Goal: Information Seeking & Learning: Learn about a topic

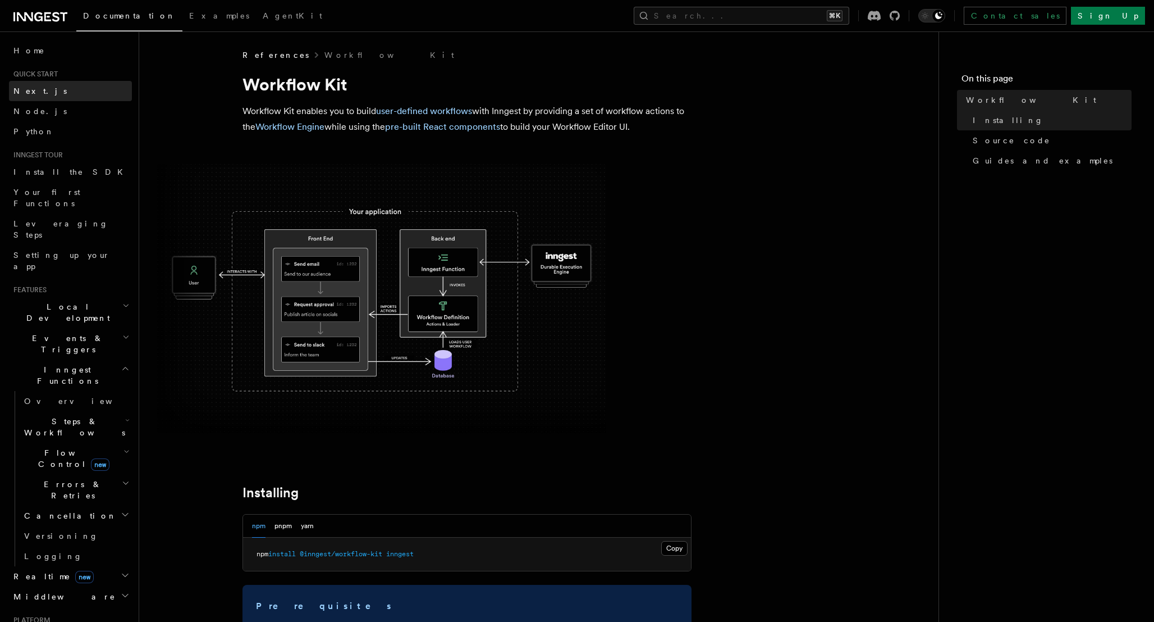
click at [42, 93] on link "Next.js" at bounding box center [70, 91] width 123 height 20
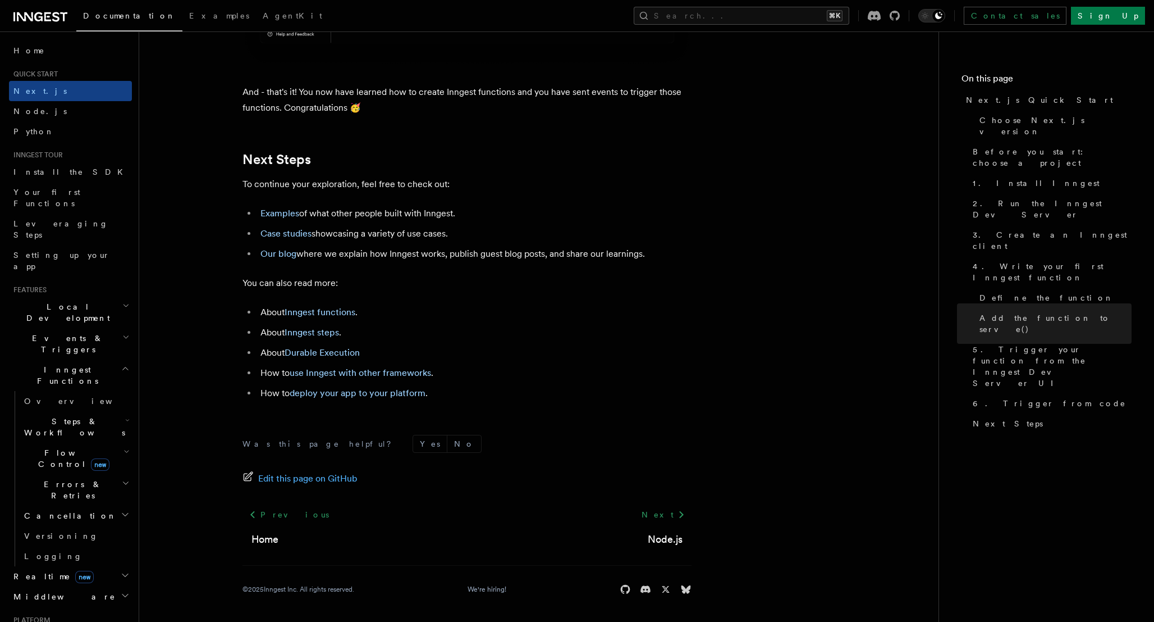
scroll to position [6948, 0]
click at [115, 328] on h2 "Events & Triggers" at bounding box center [70, 343] width 123 height 31
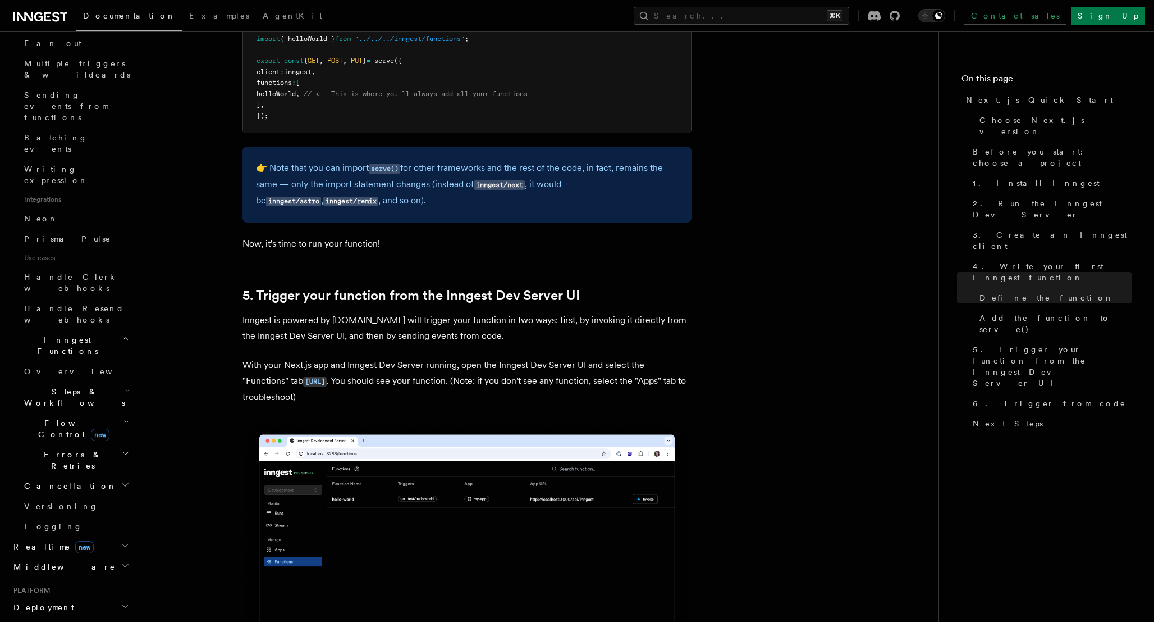
scroll to position [2166, 0]
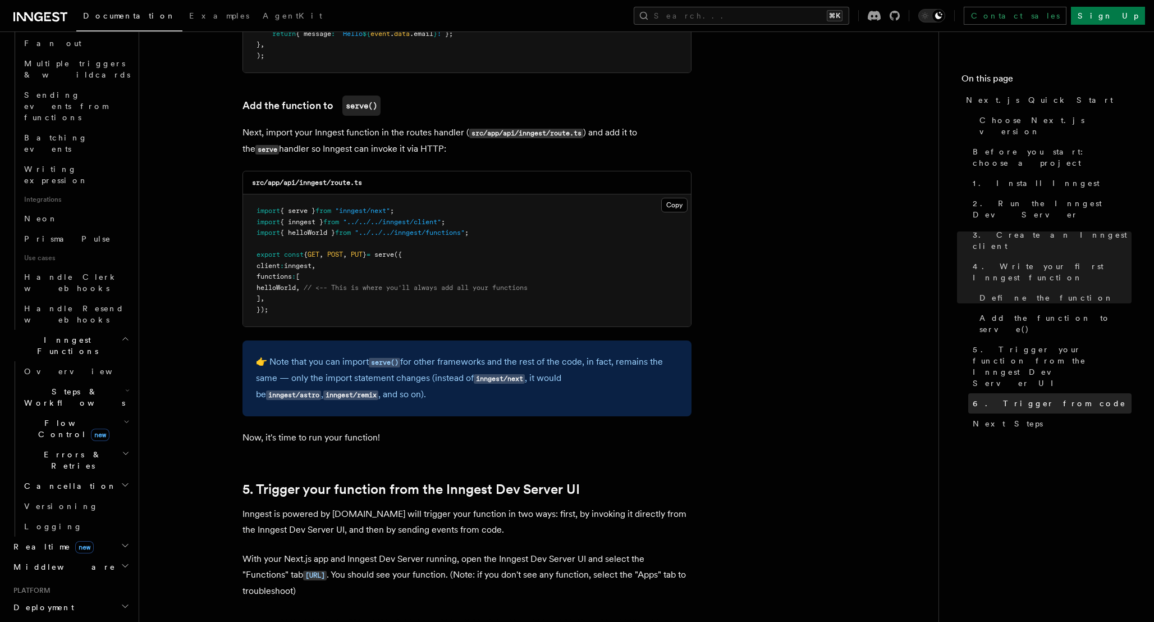
click at [1034, 393] on link "6. Trigger from code" at bounding box center [1050, 403] width 163 height 20
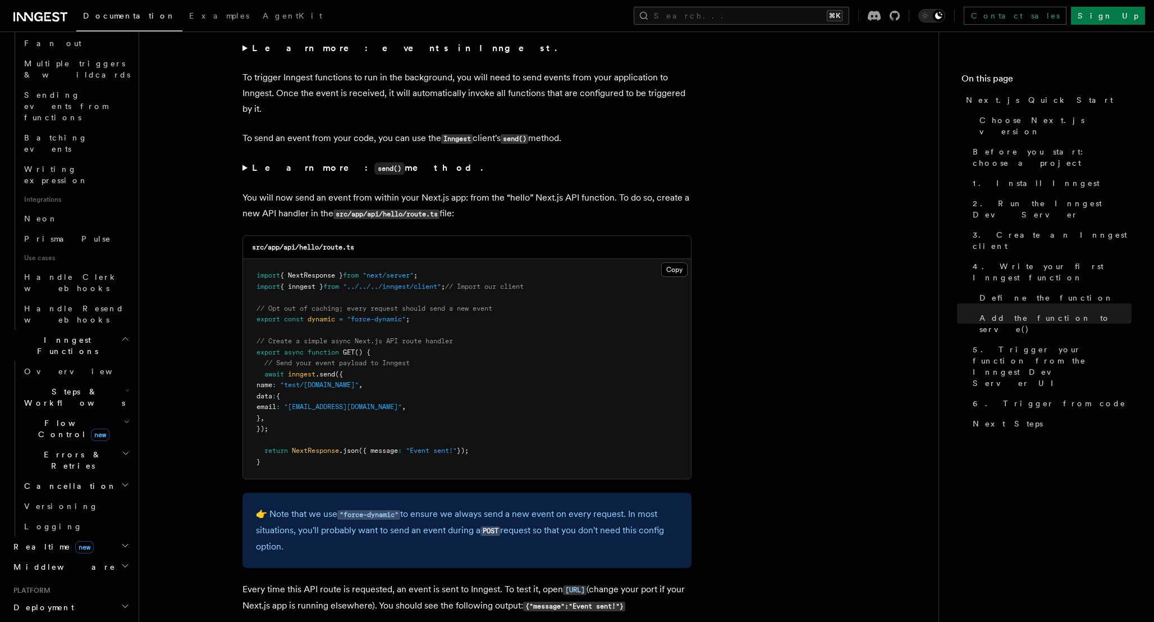
scroll to position [5743, 0]
click at [257, 172] on strong "Learn more: send() method." at bounding box center [368, 166] width 233 height 11
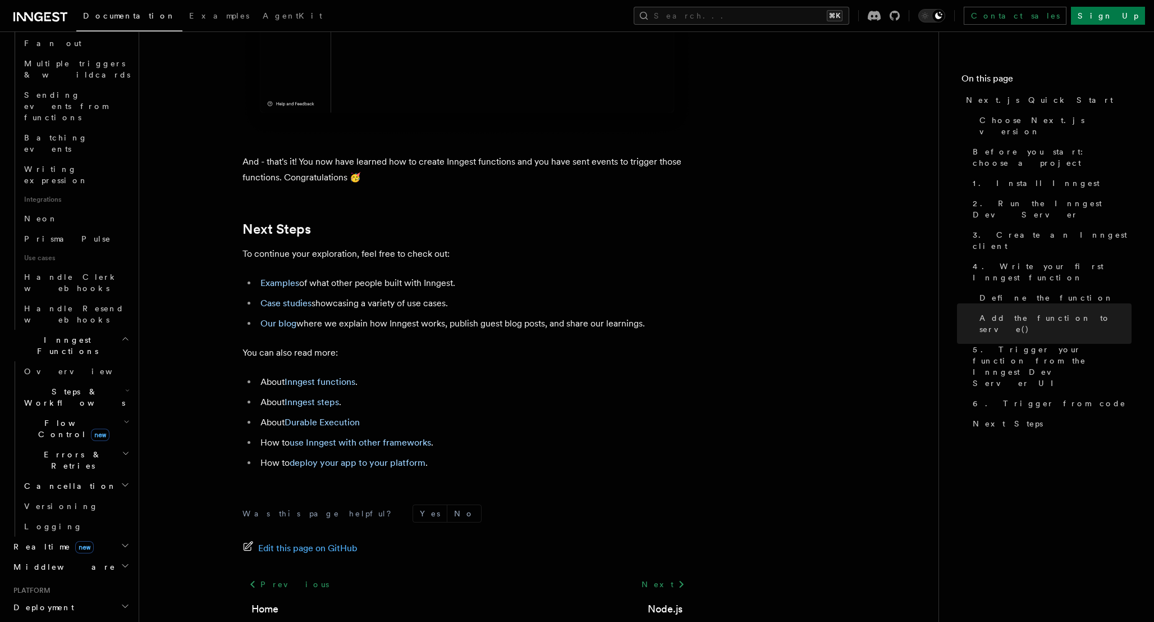
scroll to position [6984, 0]
click at [279, 286] on link "Examples" at bounding box center [280, 281] width 39 height 11
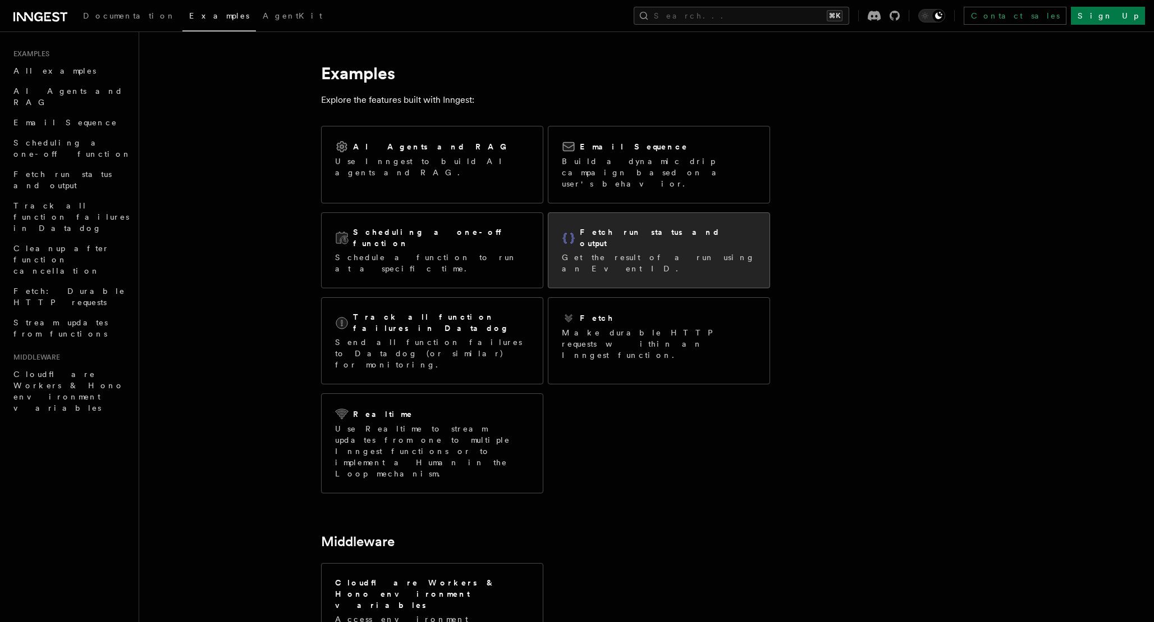
click at [604, 252] on p "Get the result of a run using an Event ID." at bounding box center [659, 263] width 194 height 22
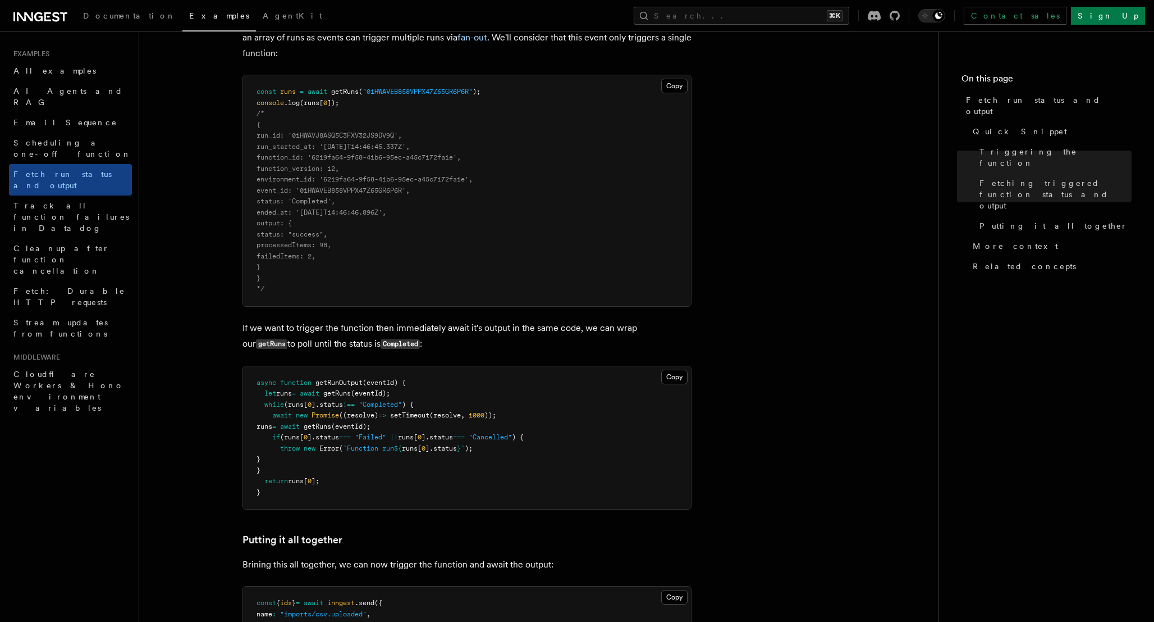
scroll to position [954, 0]
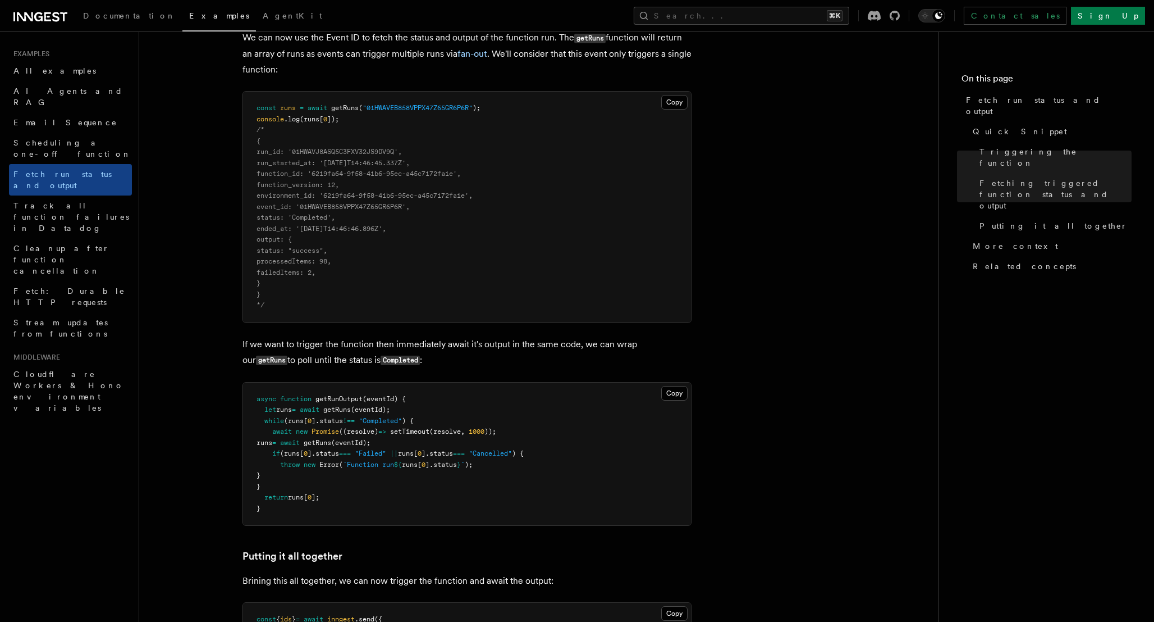
click at [273, 242] on span "output: {" at bounding box center [274, 239] width 35 height 8
click at [273, 243] on span "output: {" at bounding box center [274, 239] width 35 height 8
click at [294, 257] on pre "const runs = await getRuns ( "01HWAVEB858VPPX47Z65GR6P6R" ); console .log (runs…" at bounding box center [467, 207] width 448 height 231
click at [294, 268] on pre "const runs = await getRuns ( "01HWAVEB858VPPX47Z65GR6P6R" ); console .log (runs…" at bounding box center [467, 207] width 448 height 231
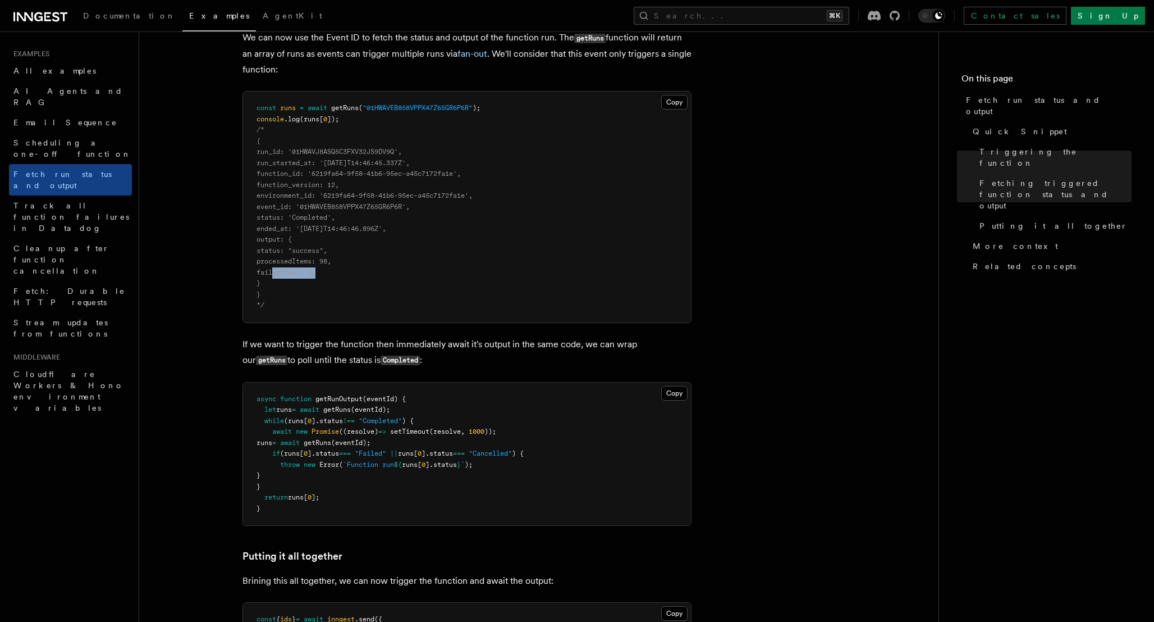
click at [294, 268] on pre "const runs = await getRuns ( "01HWAVEB858VPPX47Z65GR6P6R" ); console .log (runs…" at bounding box center [467, 207] width 448 height 231
click at [294, 276] on span "failedItems: 2," at bounding box center [286, 272] width 59 height 8
click at [291, 194] on span "environment_id: '6219fa64-9f58-41b6-95ec-a45c7172fa1e'," at bounding box center [365, 195] width 216 height 8
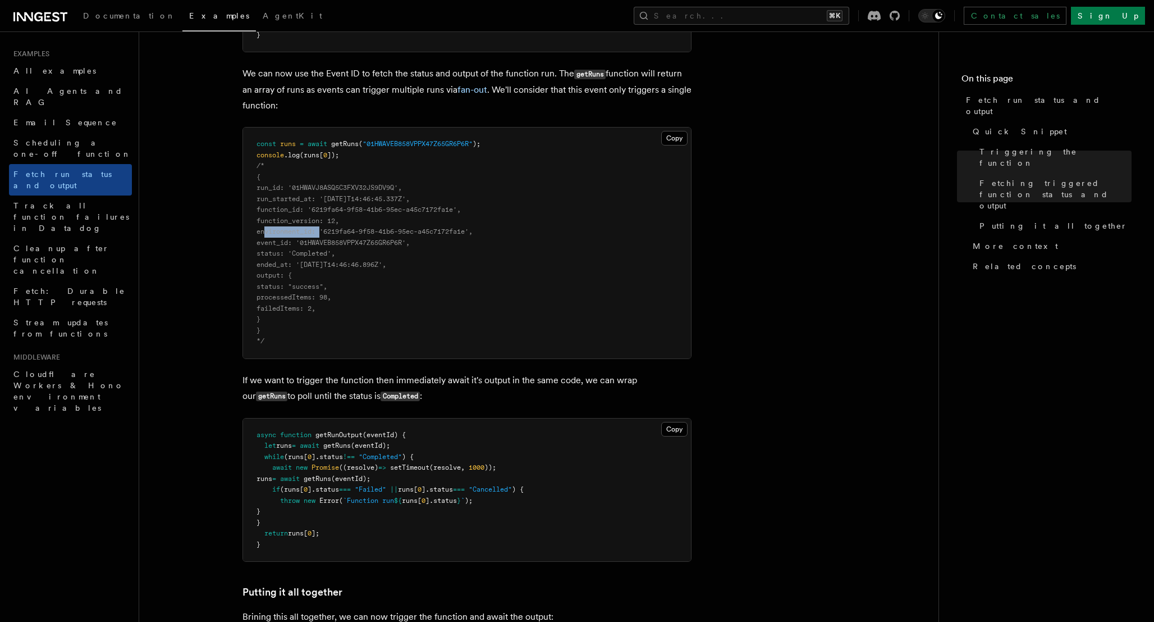
scroll to position [920, 0]
click at [281, 234] on span "environment_id: '6219fa64-9f58-41b6-95ec-a45c7172fa1e'," at bounding box center [365, 230] width 216 height 8
click at [292, 254] on span "status: 'Completed'," at bounding box center [296, 252] width 79 height 8
click at [280, 244] on span "event_id: '01HWAVEB858VPPX47Z65GR6P6R'," at bounding box center [333, 241] width 153 height 8
click at [281, 244] on span "event_id: '01HWAVEB858VPPX47Z65GR6P6R'," at bounding box center [333, 241] width 153 height 8
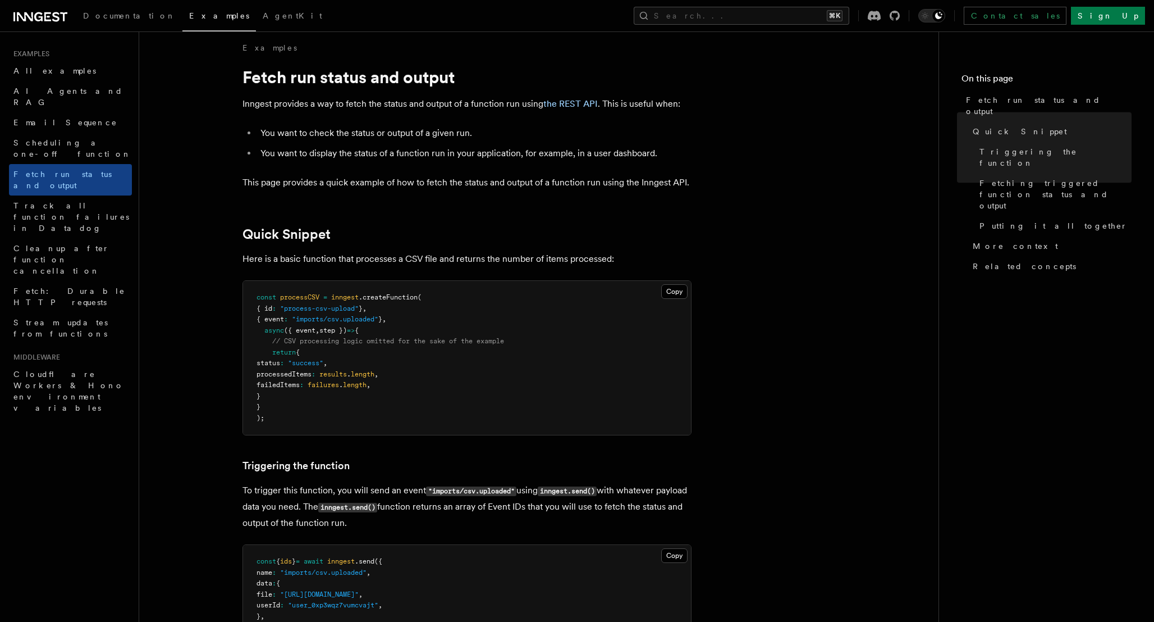
scroll to position [0, 0]
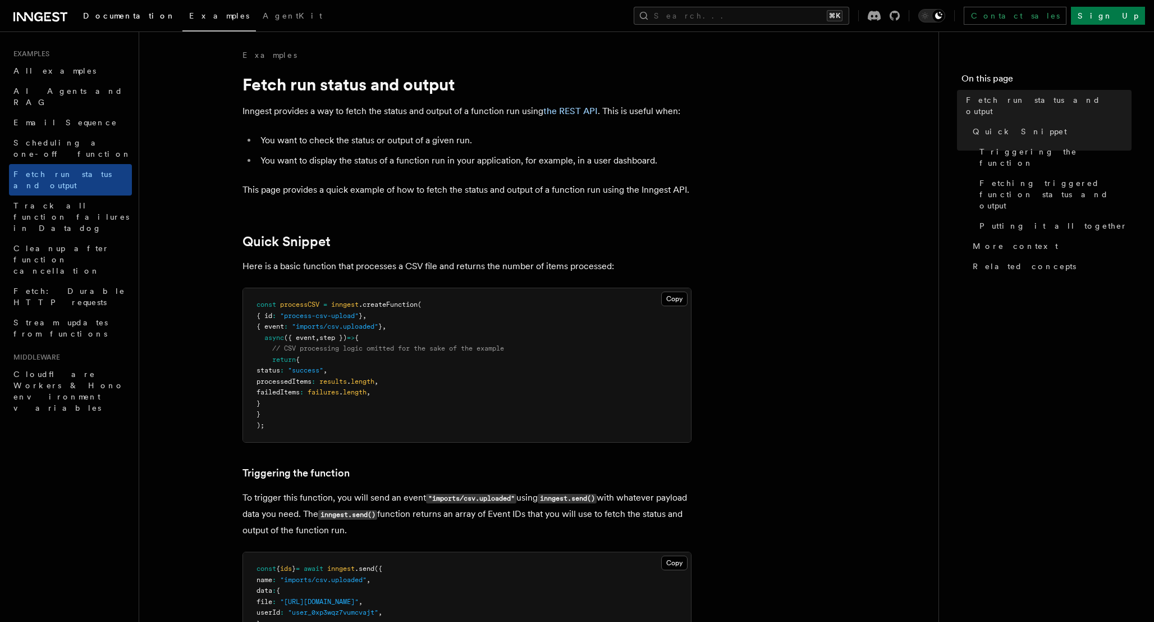
click at [93, 9] on link "Documentation" at bounding box center [129, 16] width 106 height 27
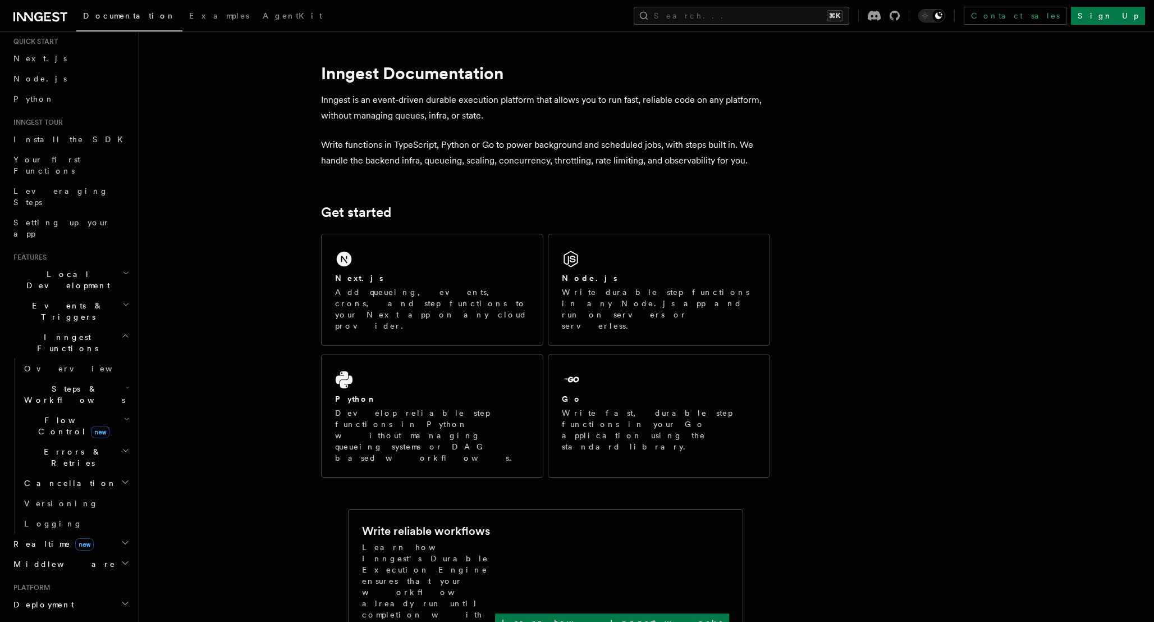
scroll to position [39, 0]
click at [98, 289] on h2 "Events & Triggers" at bounding box center [70, 304] width 123 height 31
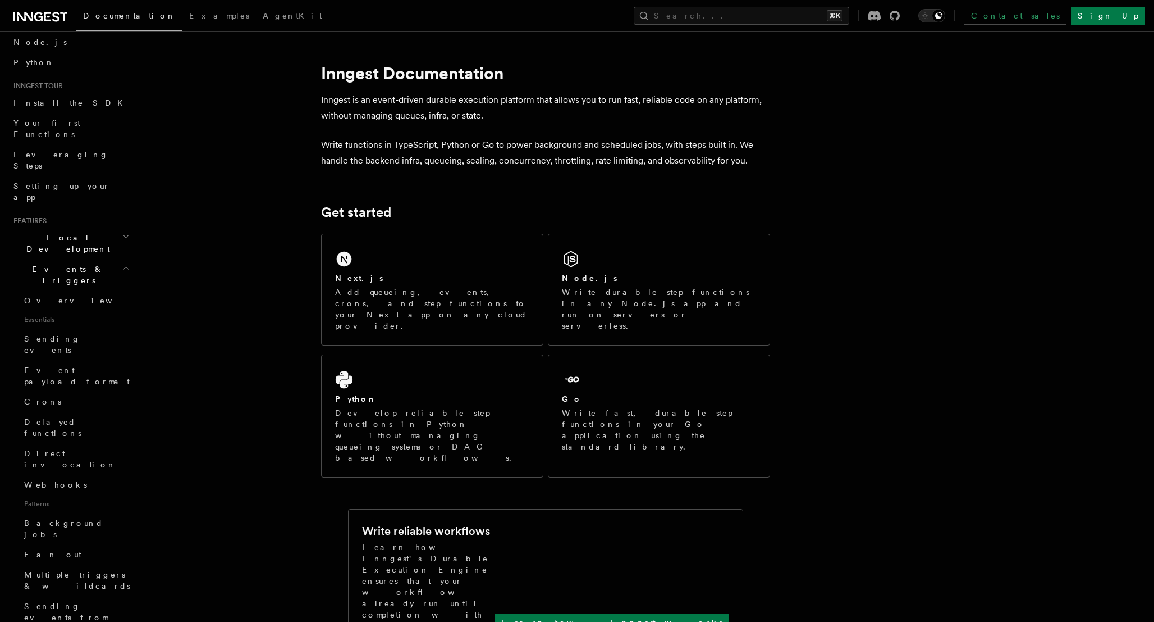
scroll to position [74, 0]
click at [76, 328] on span "Sending events" at bounding box center [78, 339] width 108 height 22
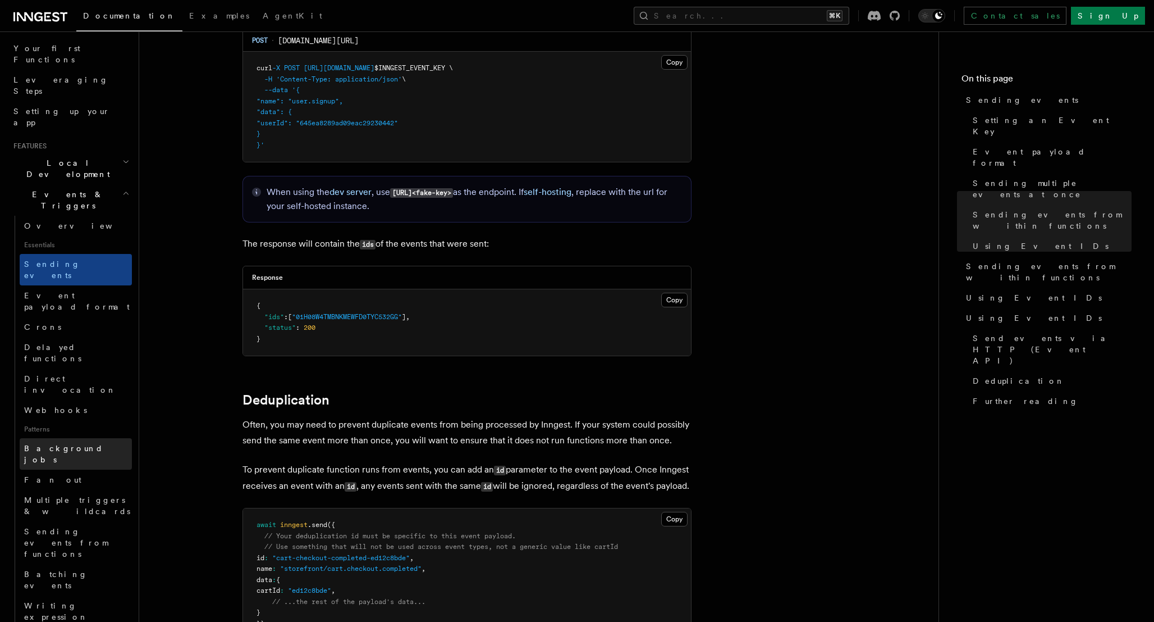
scroll to position [149, 0]
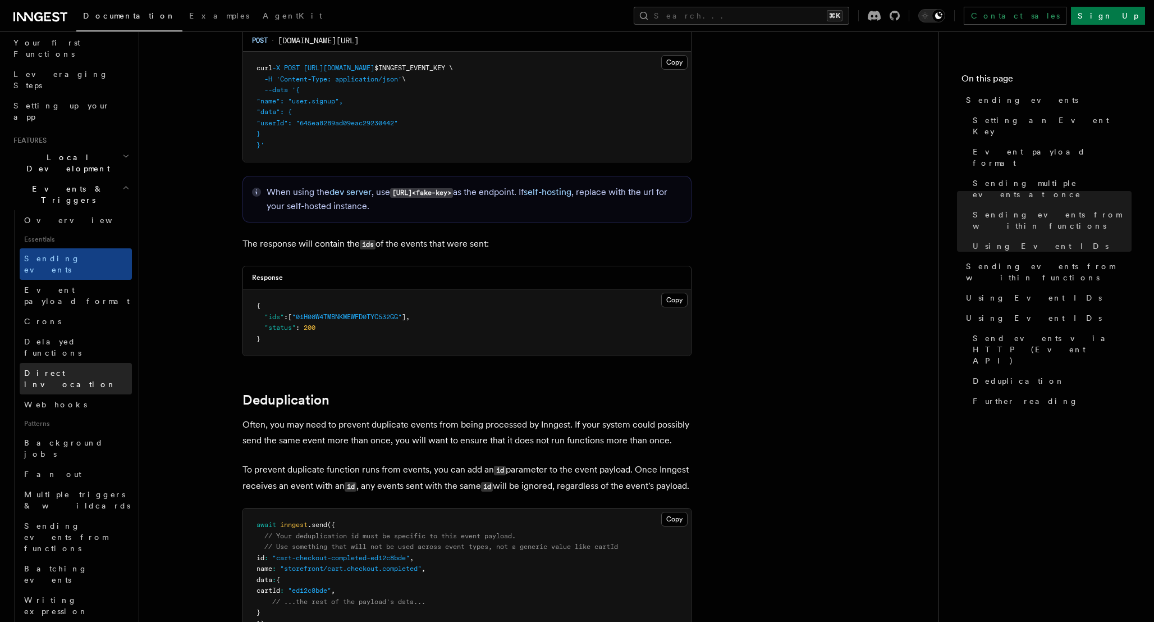
click at [75, 368] on span "Direct invocation" at bounding box center [70, 378] width 92 height 20
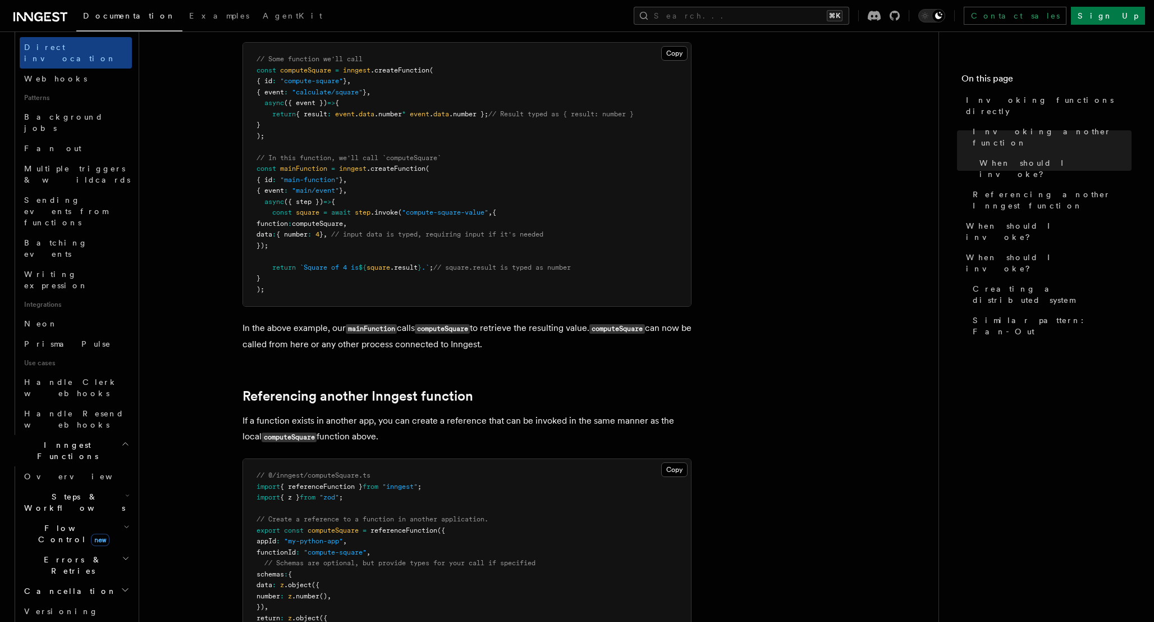
scroll to position [440, 0]
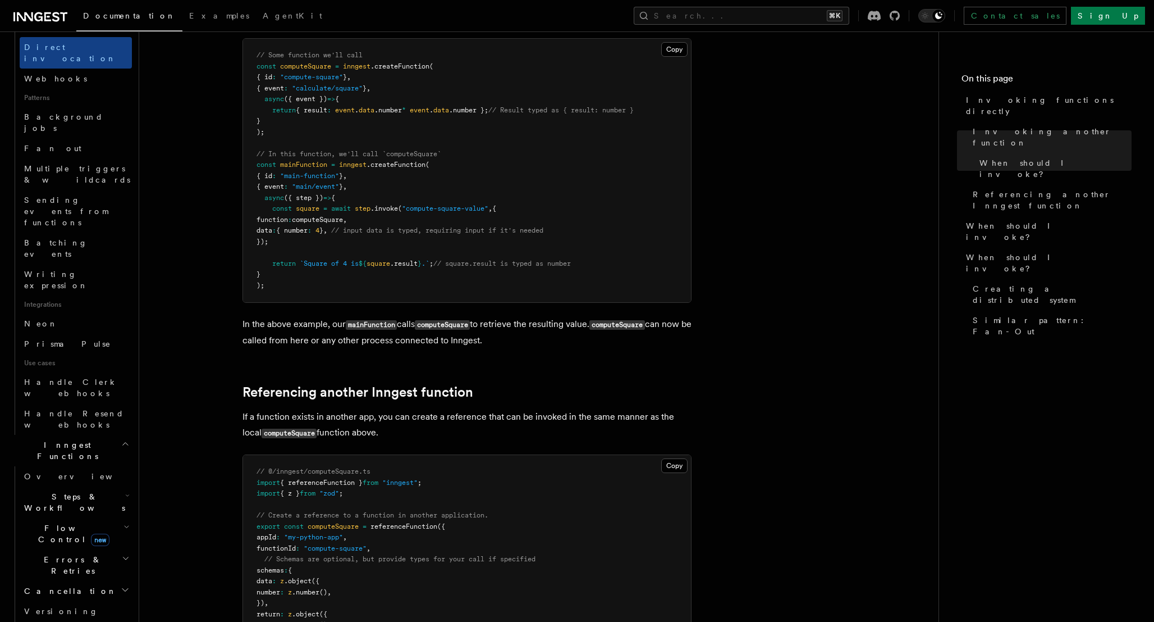
click at [116, 486] on h2 "Steps & Workflows" at bounding box center [76, 501] width 112 height 31
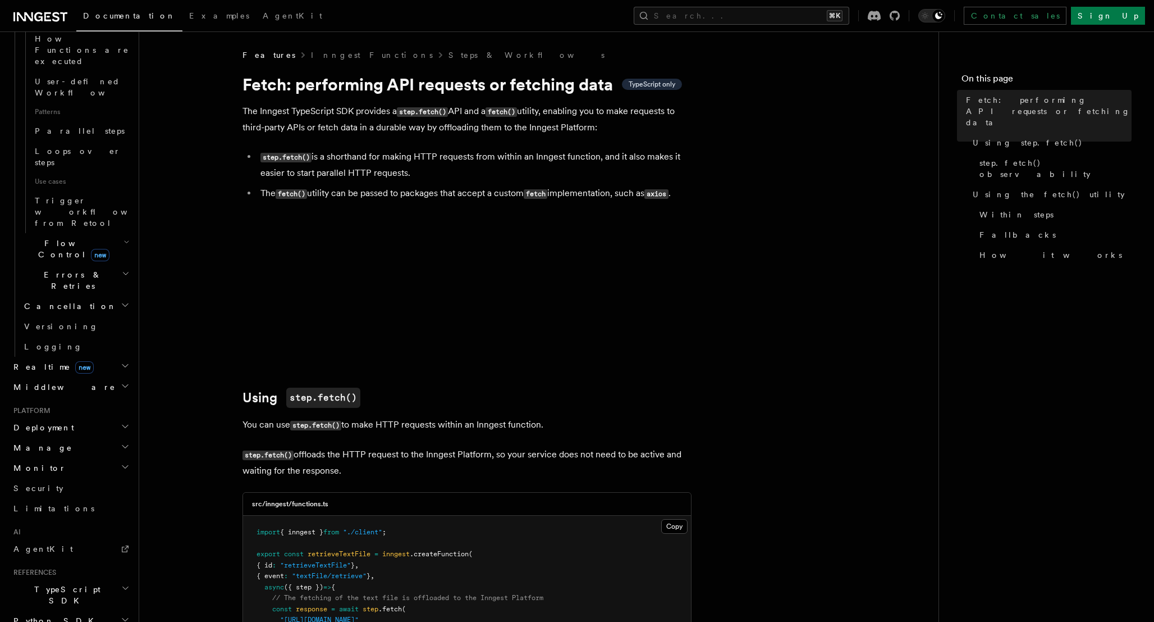
scroll to position [580, 0]
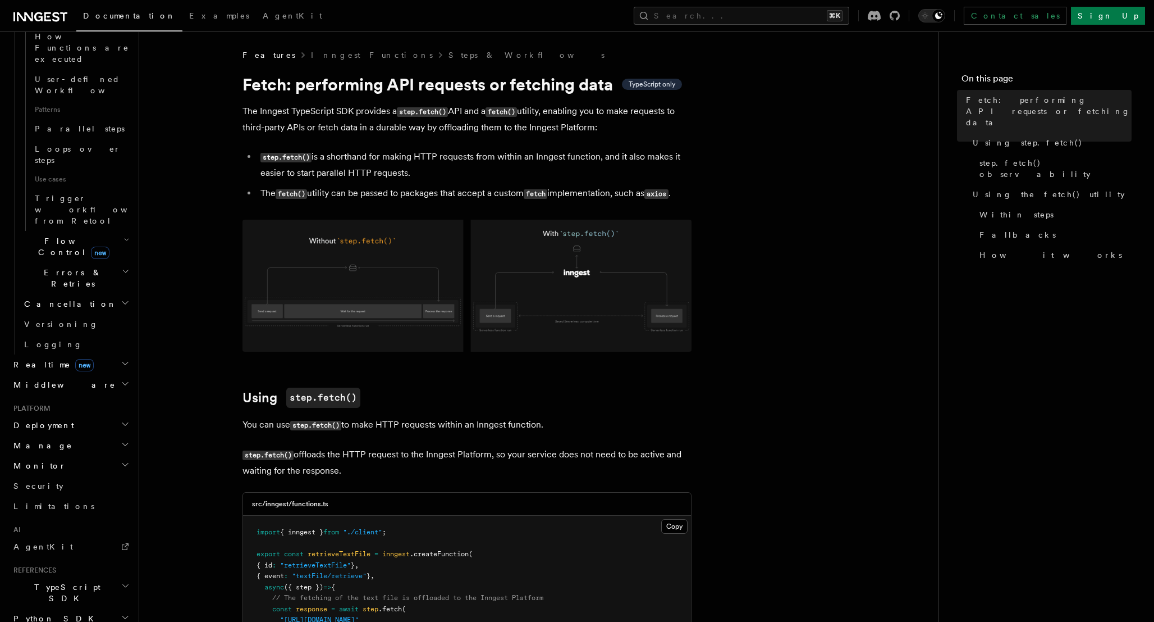
click at [80, 577] on h2 "TypeScript SDK" at bounding box center [70, 592] width 123 height 31
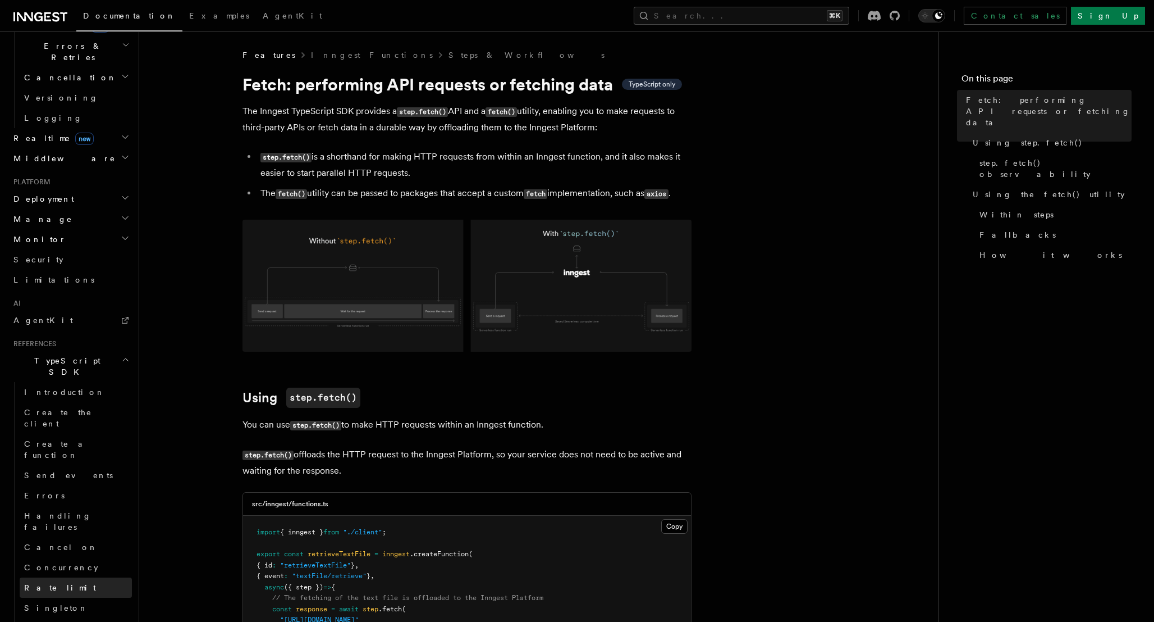
scroll to position [809, 0]
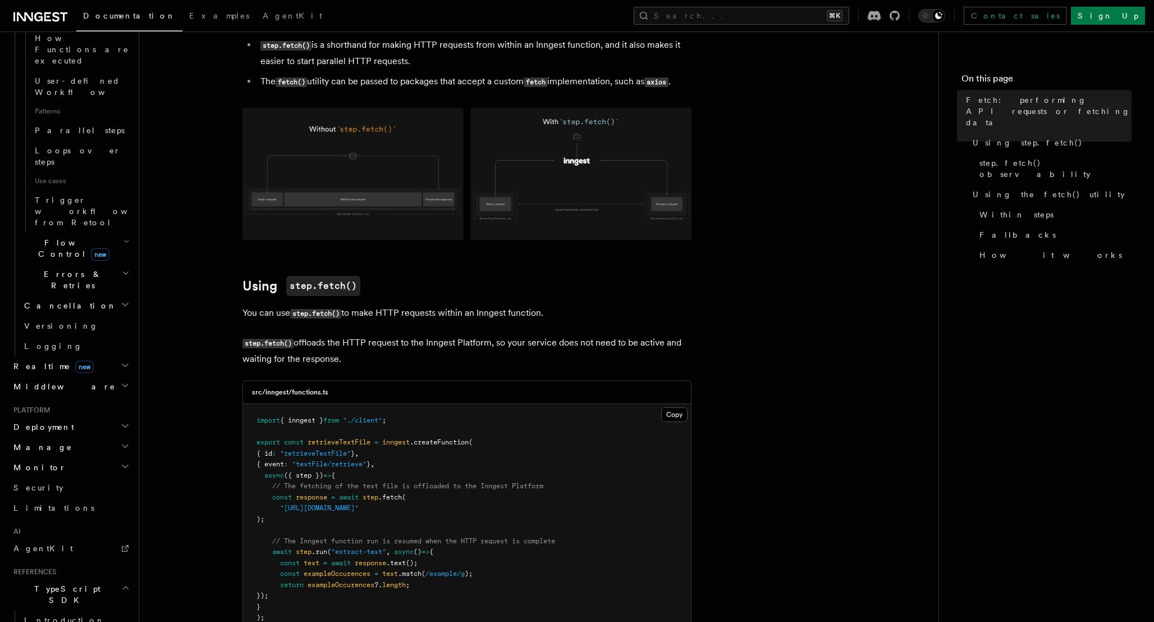
scroll to position [574, 0]
click at [78, 421] on h2 "Deployment" at bounding box center [70, 431] width 123 height 20
click at [64, 441] on link "Overview" at bounding box center [76, 451] width 112 height 20
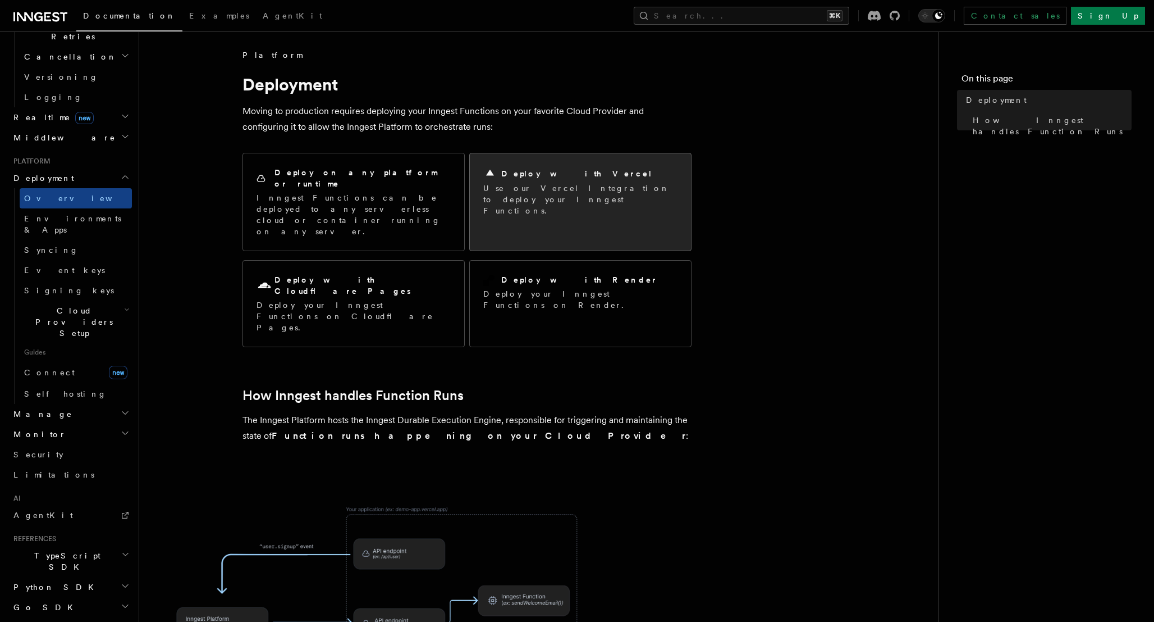
click at [542, 203] on p "Use our Vercel Integration to deploy your Inngest Functions." at bounding box center [580, 199] width 194 height 34
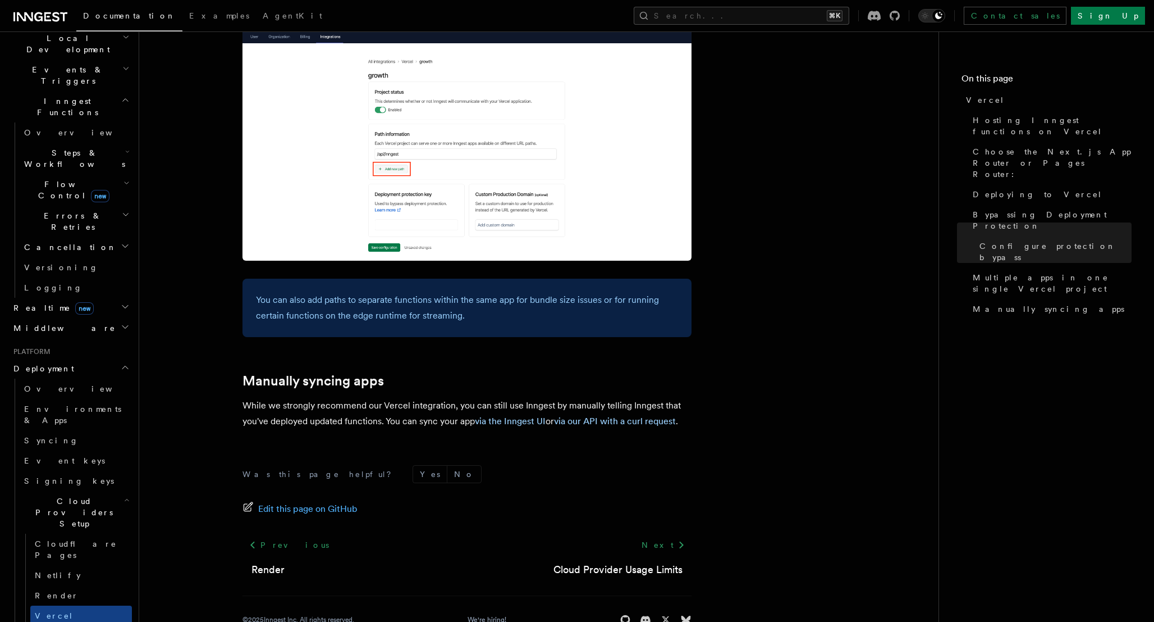
scroll to position [269, 0]
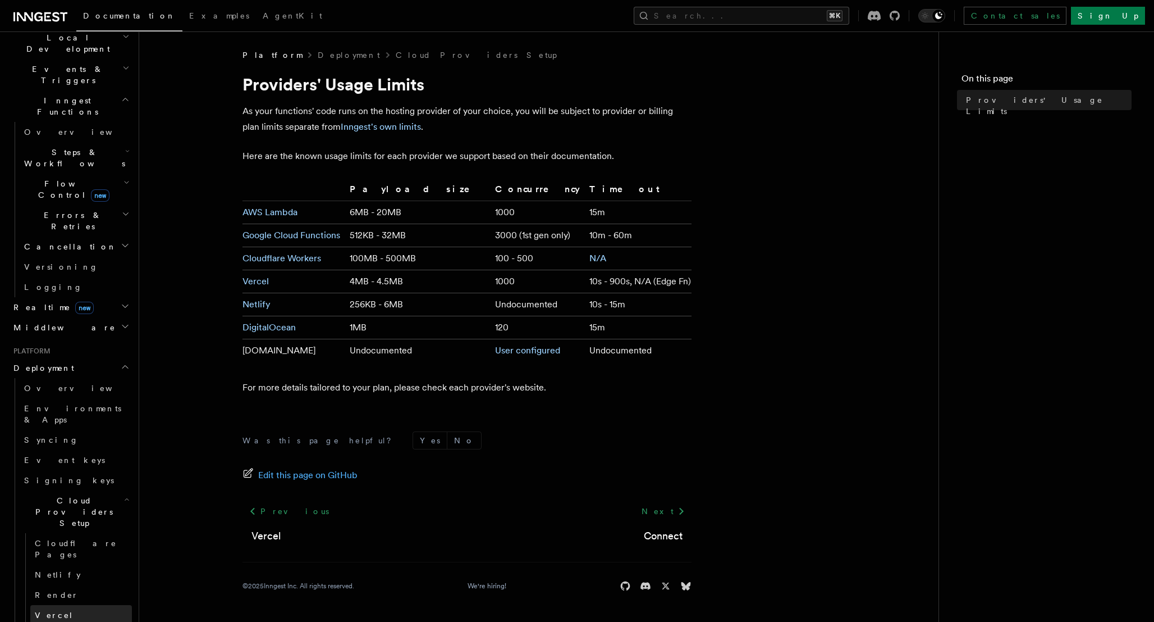
click at [99, 605] on link "Vercel" at bounding box center [81, 615] width 102 height 20
